Goal: Transaction & Acquisition: Purchase product/service

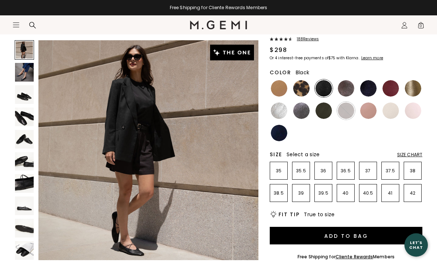
scroll to position [64, 0]
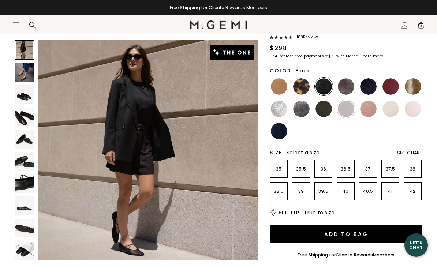
click at [351, 81] on img at bounding box center [345, 86] width 16 height 16
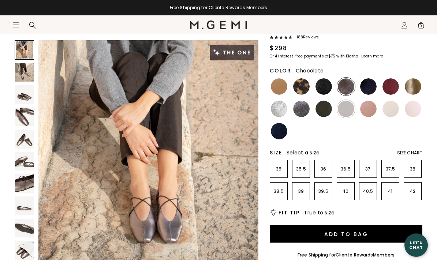
click at [344, 111] on img at bounding box center [345, 109] width 16 height 16
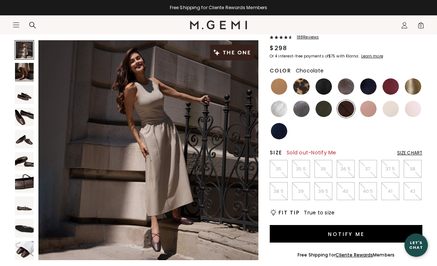
click at [24, 101] on img at bounding box center [24, 94] width 19 height 19
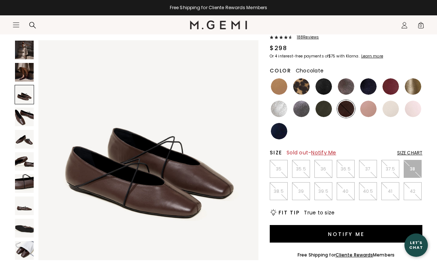
click at [410, 152] on div "Size Chart" at bounding box center [409, 153] width 25 height 6
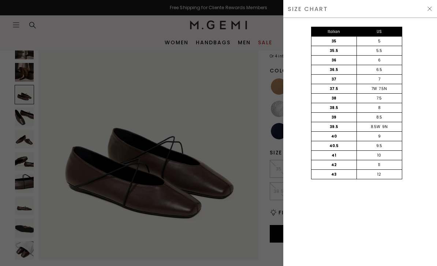
click at [427, 11] on img at bounding box center [429, 9] width 6 height 6
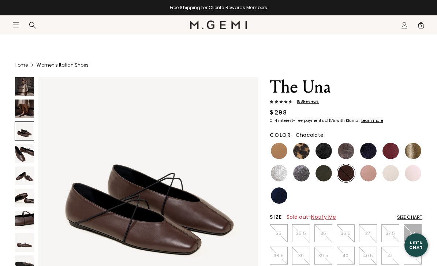
scroll to position [64, 0]
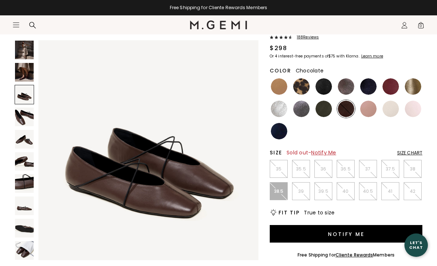
click at [281, 193] on p "38.5" at bounding box center [278, 191] width 17 height 6
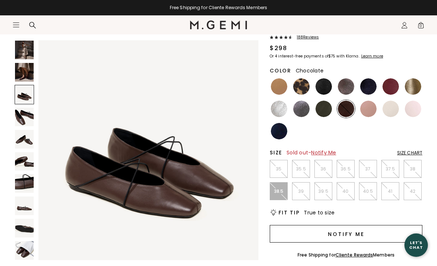
click at [351, 233] on button "Notify Me" at bounding box center [345, 234] width 152 height 18
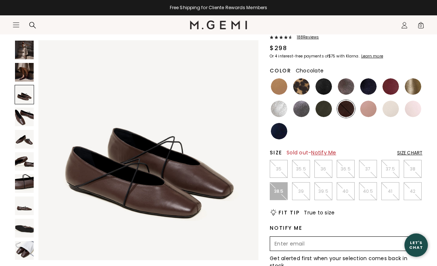
click at [322, 241] on input "Enter your email address to be notified when your selection is back in stock" at bounding box center [340, 243] width 138 height 12
type input "c"
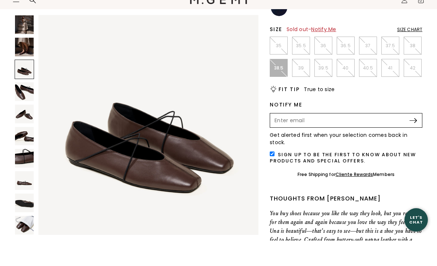
type input "[EMAIL_ADDRESS][DOMAIN_NAME]"
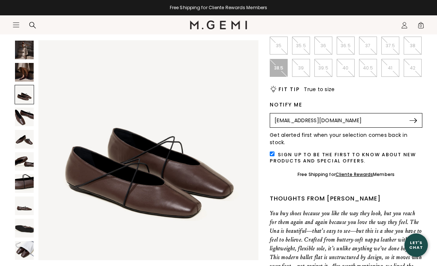
click at [412, 122] on img at bounding box center [412, 120] width 7 height 5
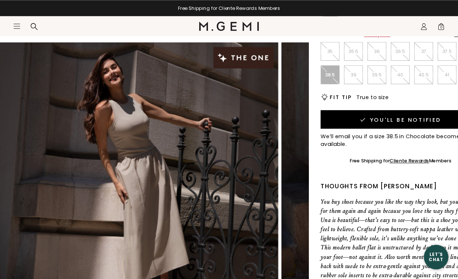
scroll to position [23, 0]
